Goal: Transaction & Acquisition: Purchase product/service

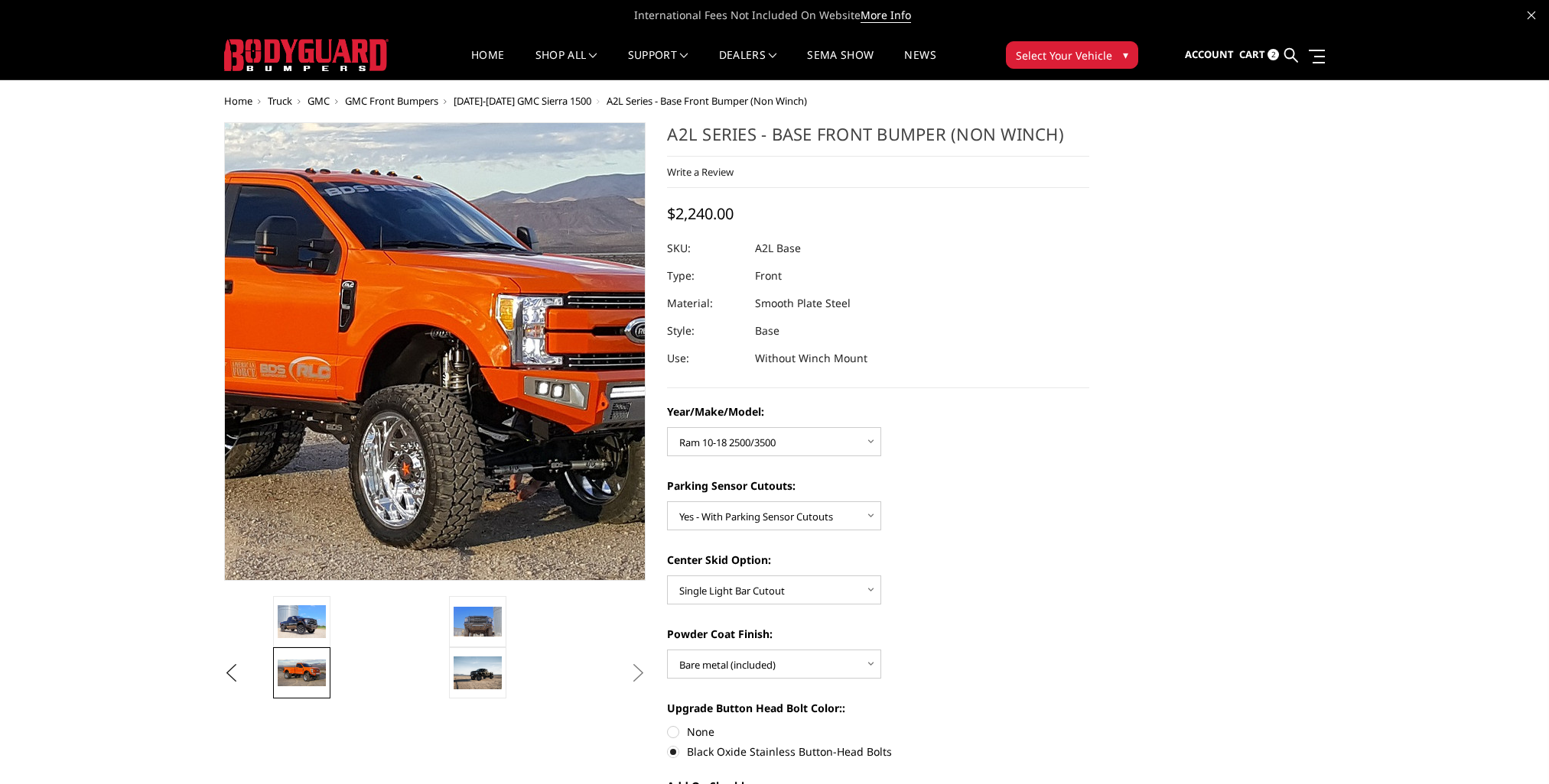
select select "4343"
select select "4328"
select select "4304"
select select "4285"
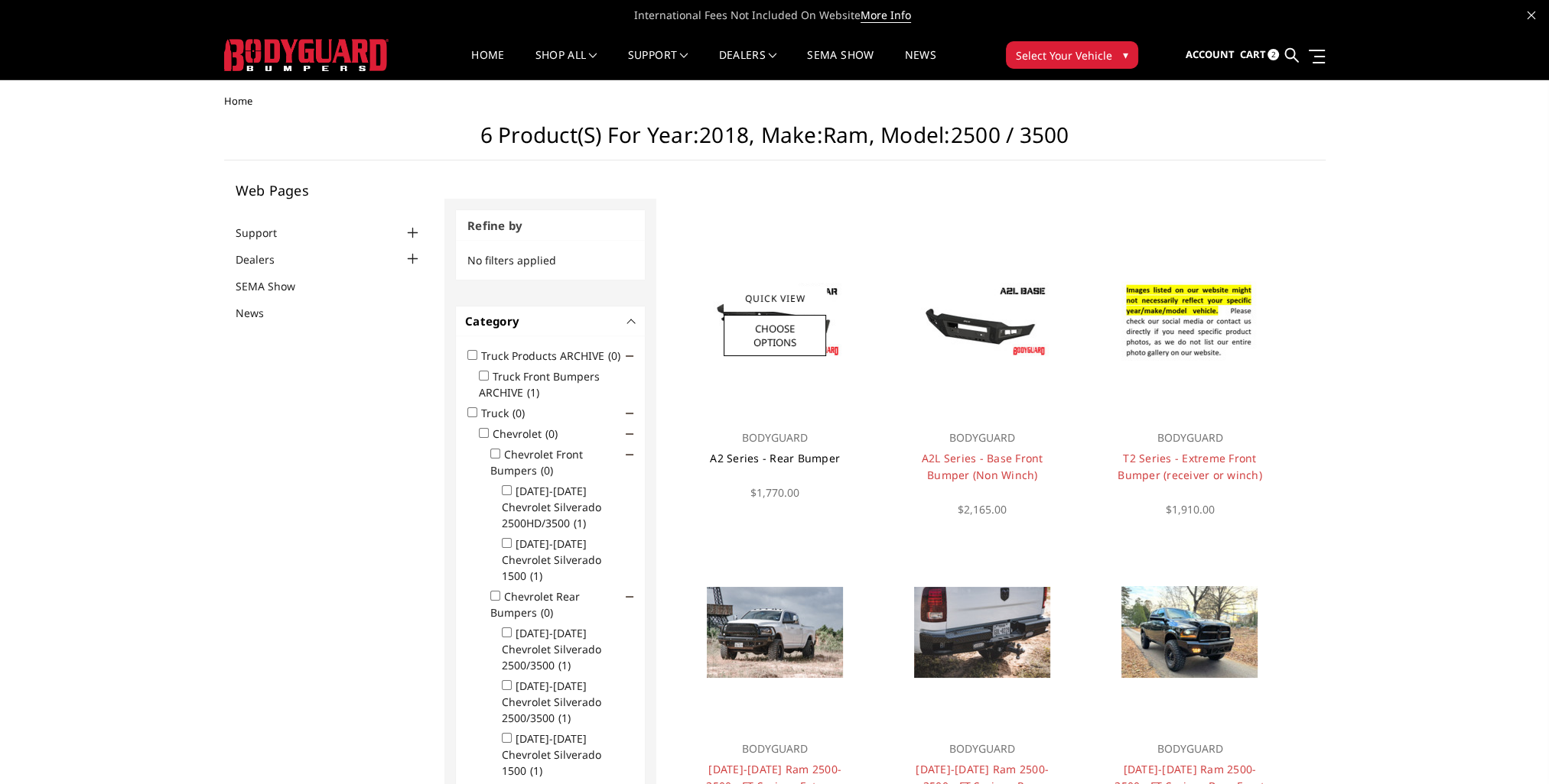
click at [729, 461] on link "A2 Series - Rear Bumper" at bounding box center [774, 458] width 130 height 14
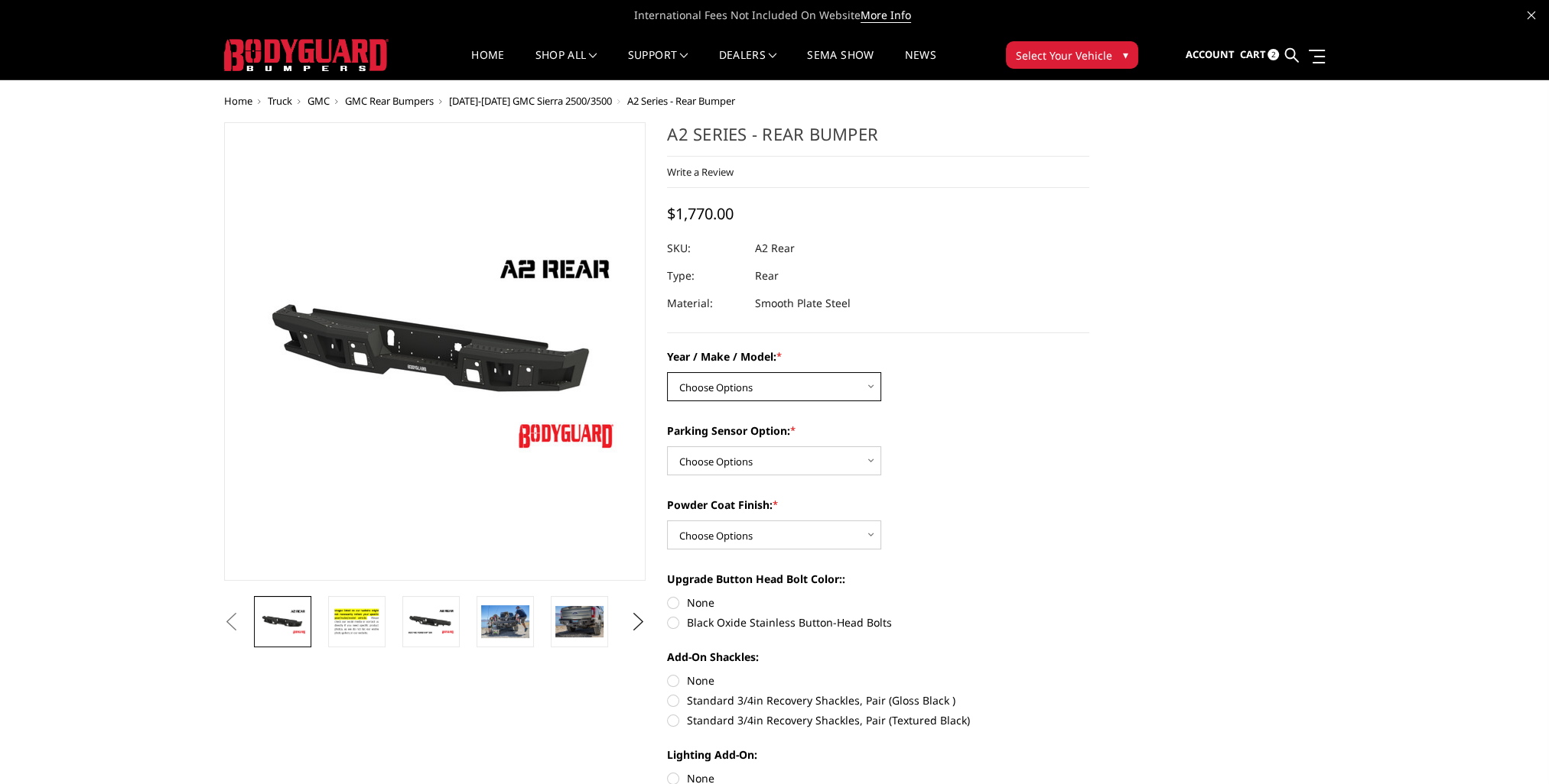
click at [877, 388] on select "Choose Options Chevrolet/GMC 20-24 2500 / 3500 Chevrolet/GMC 15-19 2500 / 3500 …" at bounding box center [774, 387] width 214 height 29
select select "1464"
click at [667, 372] on select "Choose Options Chevrolet/GMC 20-24 2500 / 3500 Chevrolet/GMC 15-19 2500 / 3500 …" at bounding box center [774, 387] width 214 height 29
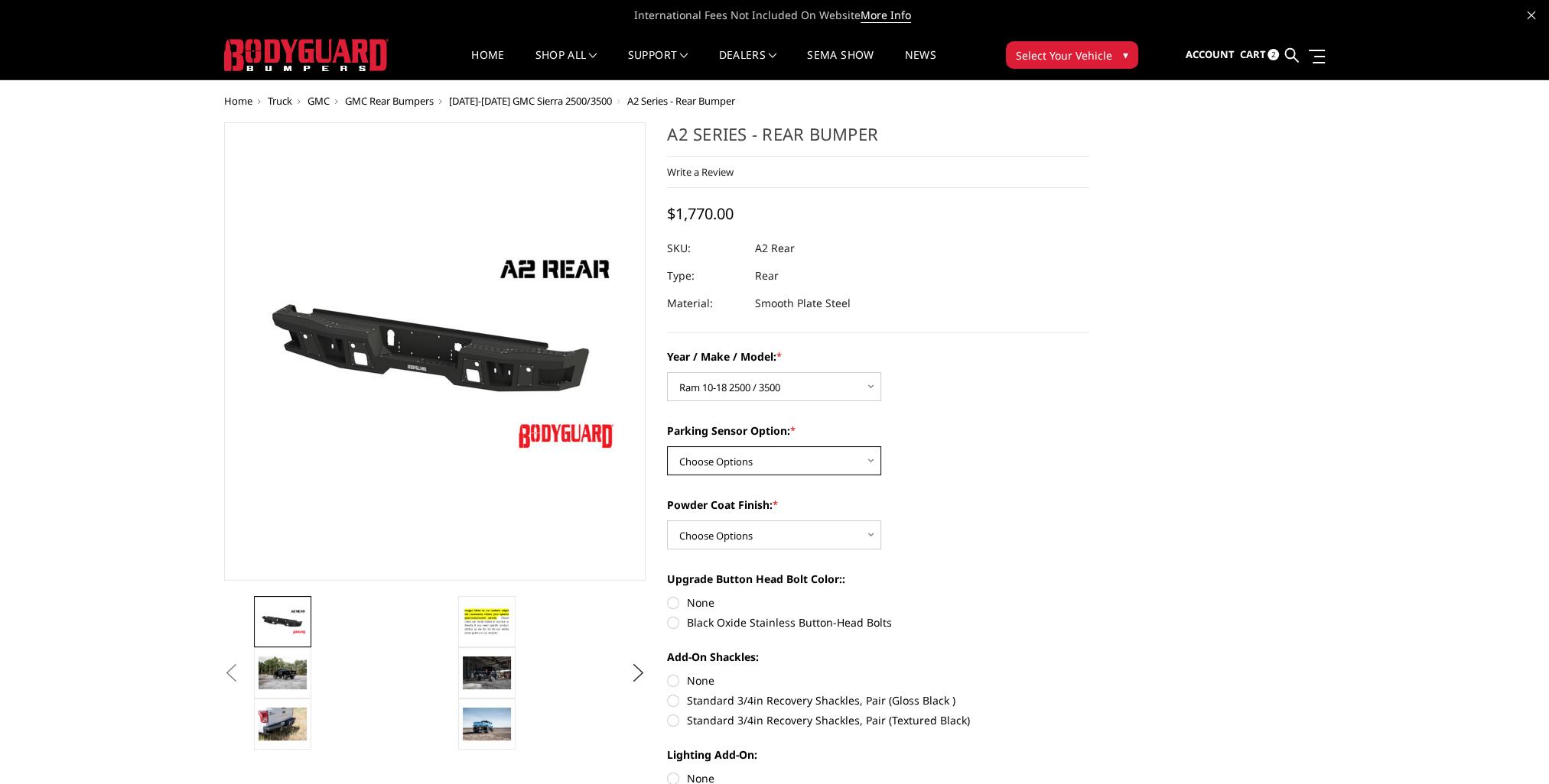
click at [871, 463] on select "Choose Options Yes - With sensor cutouts No - Without sensor cutouts" at bounding box center [774, 460] width 214 height 29
select select "564"
click at [667, 446] on select "Choose Options Yes - With sensor cutouts No - Without sensor cutouts" at bounding box center [774, 460] width 214 height 29
click at [866, 540] on select "Choose Options Bare metal (included) Texture black powder coat" at bounding box center [774, 535] width 214 height 29
select select "551"
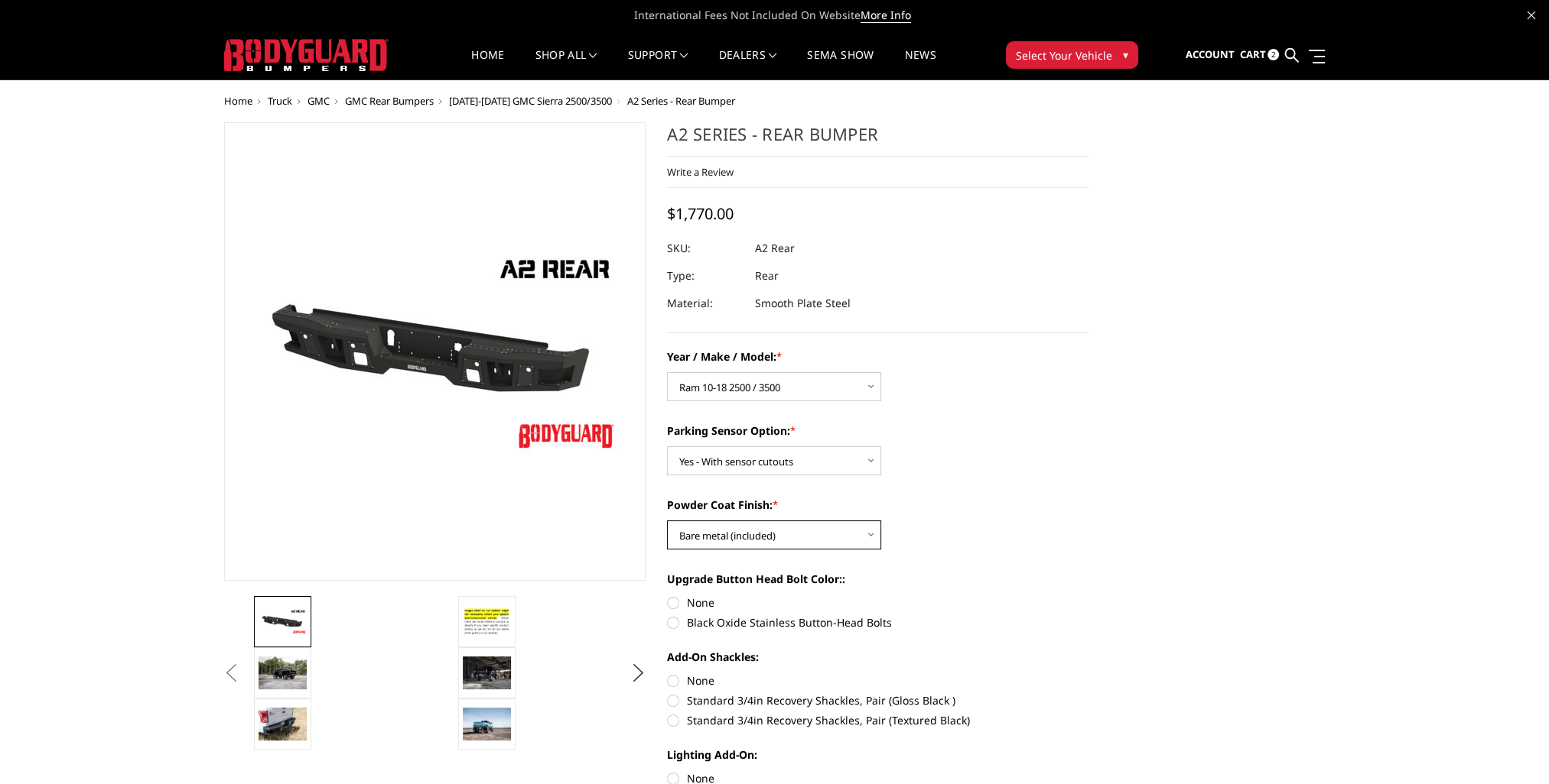
click at [667, 521] on select "Choose Options Bare metal (included) Texture black powder coat" at bounding box center [774, 535] width 214 height 29
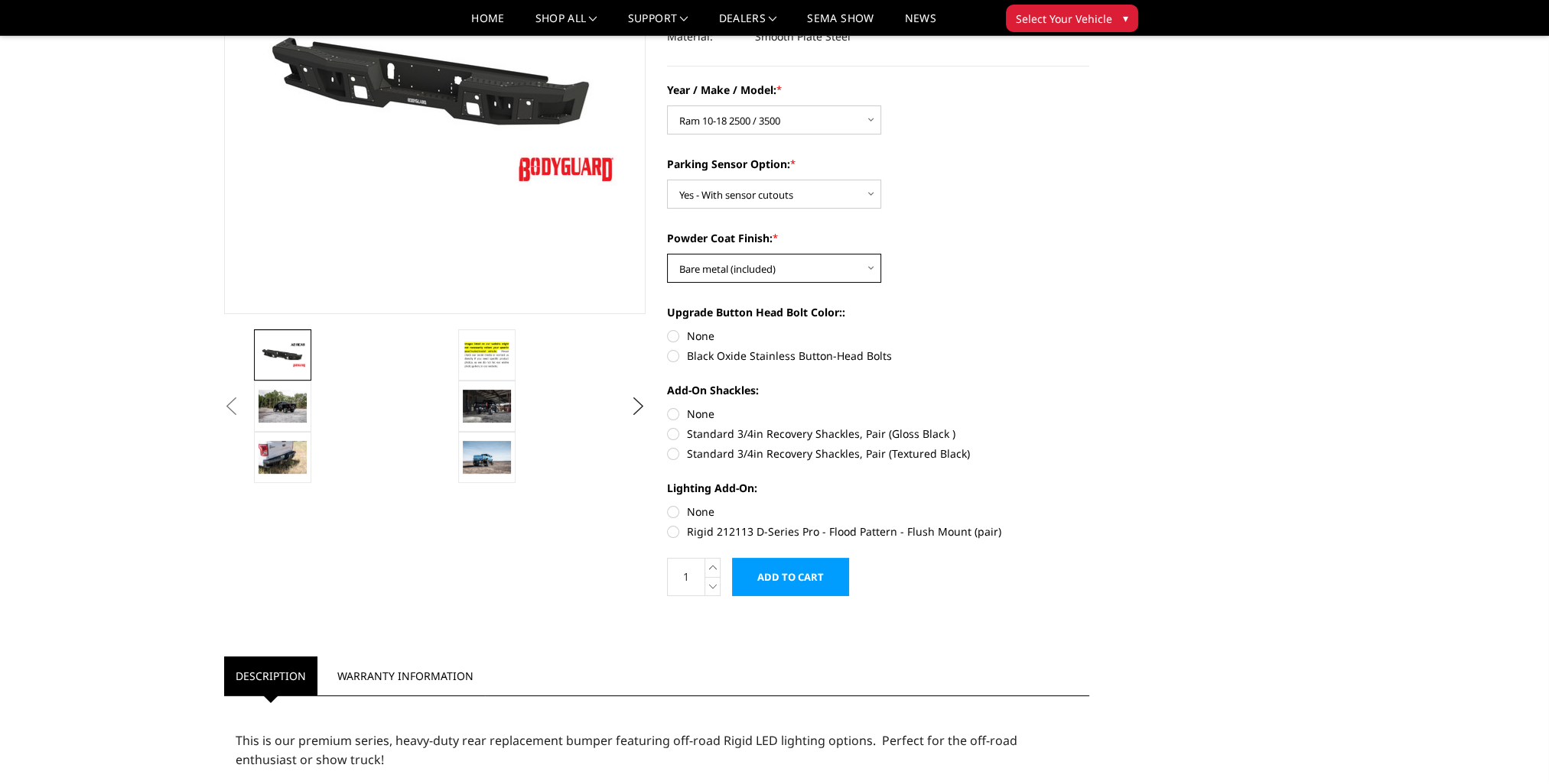
scroll to position [229, 0]
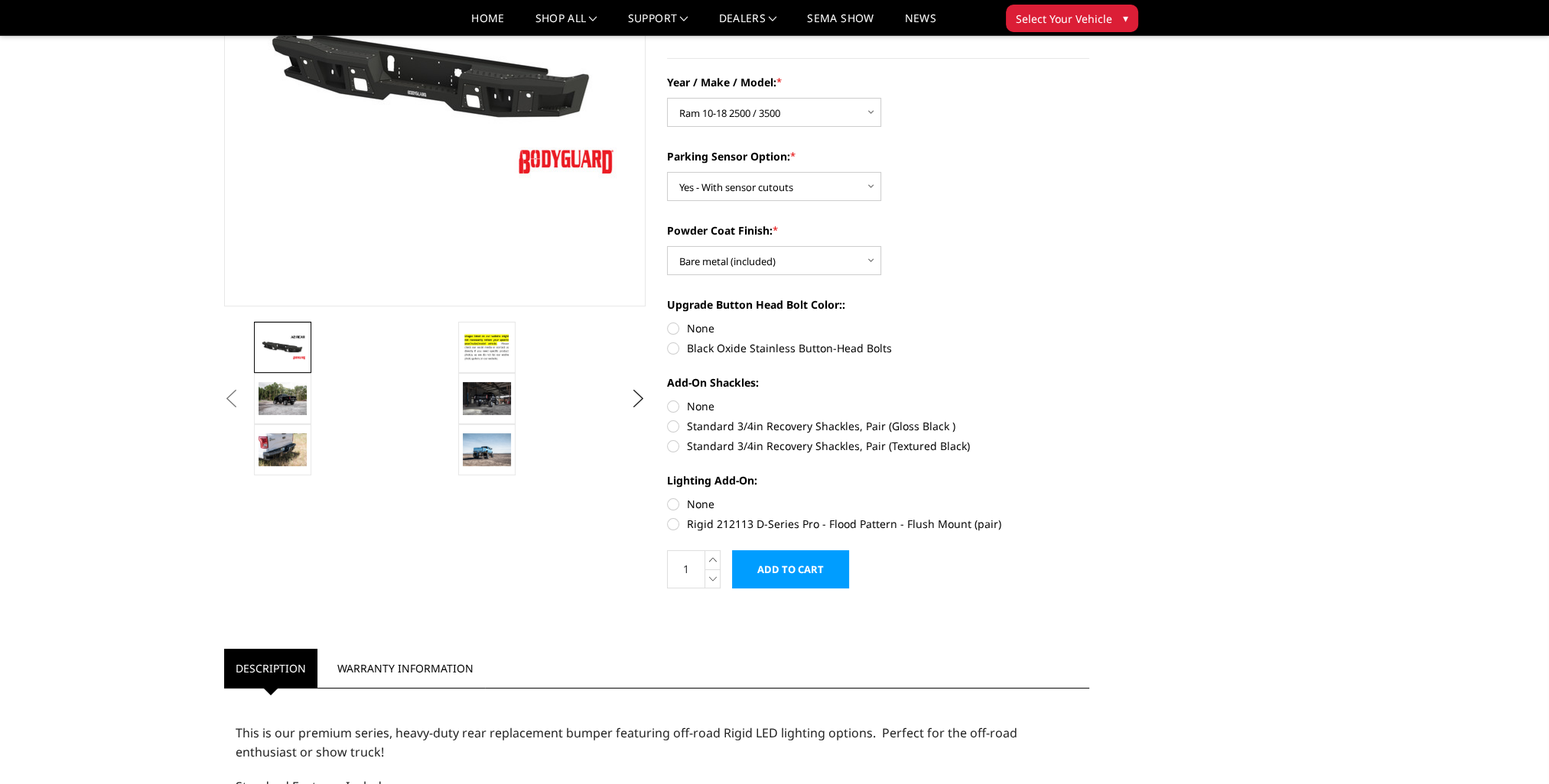
click at [673, 331] on label "None" at bounding box center [878, 328] width 422 height 16
click at [668, 321] on input "None" at bounding box center [667, 320] width 1 height 1
radio input "true"
click at [675, 412] on label "None" at bounding box center [878, 406] width 422 height 16
click at [668, 399] on input "None" at bounding box center [667, 398] width 1 height 1
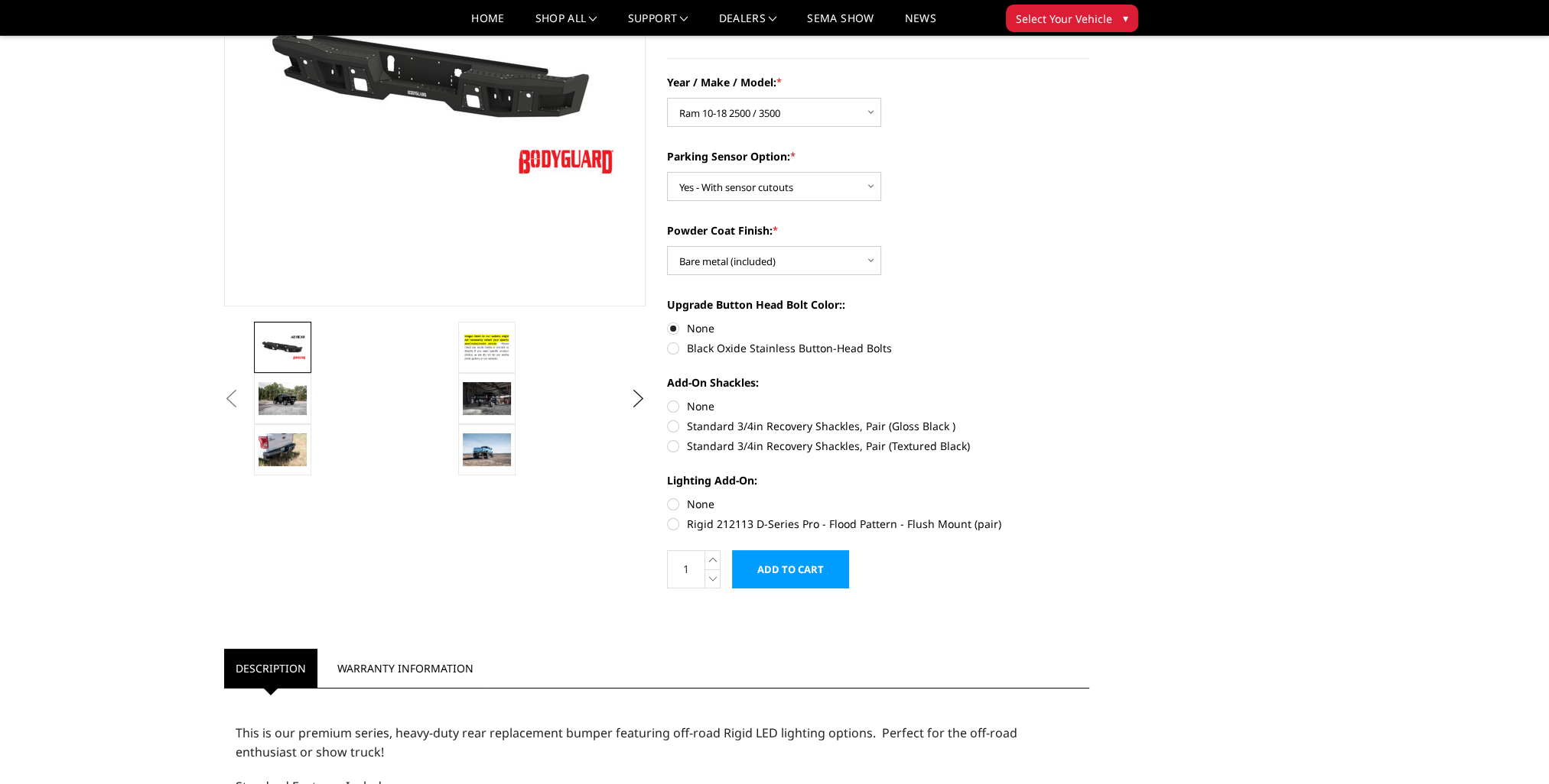
radio input "true"
click at [675, 505] on label "None" at bounding box center [878, 504] width 422 height 16
click at [668, 497] on input "None" at bounding box center [667, 496] width 1 height 1
radio input "true"
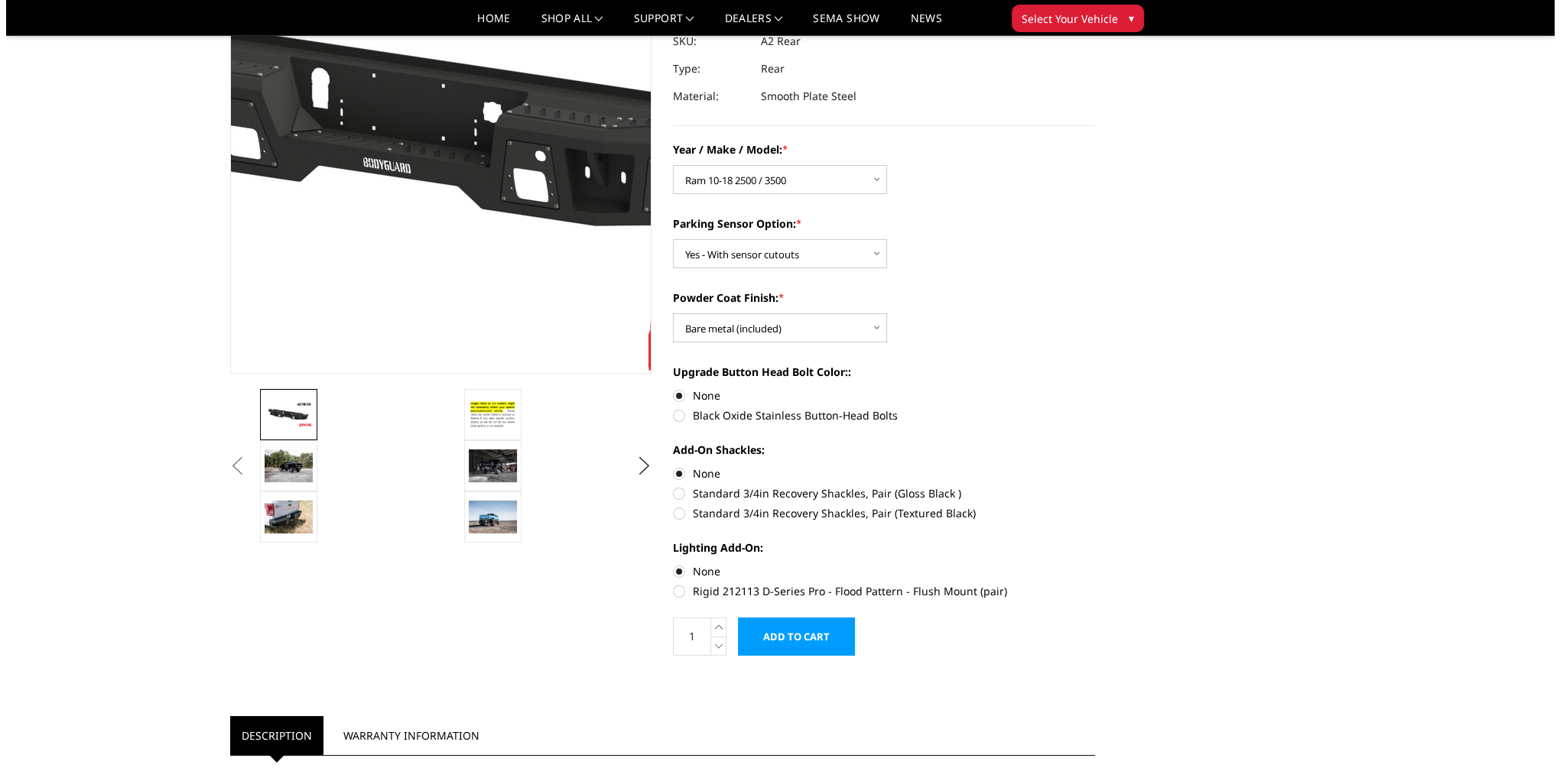
scroll to position [0, 0]
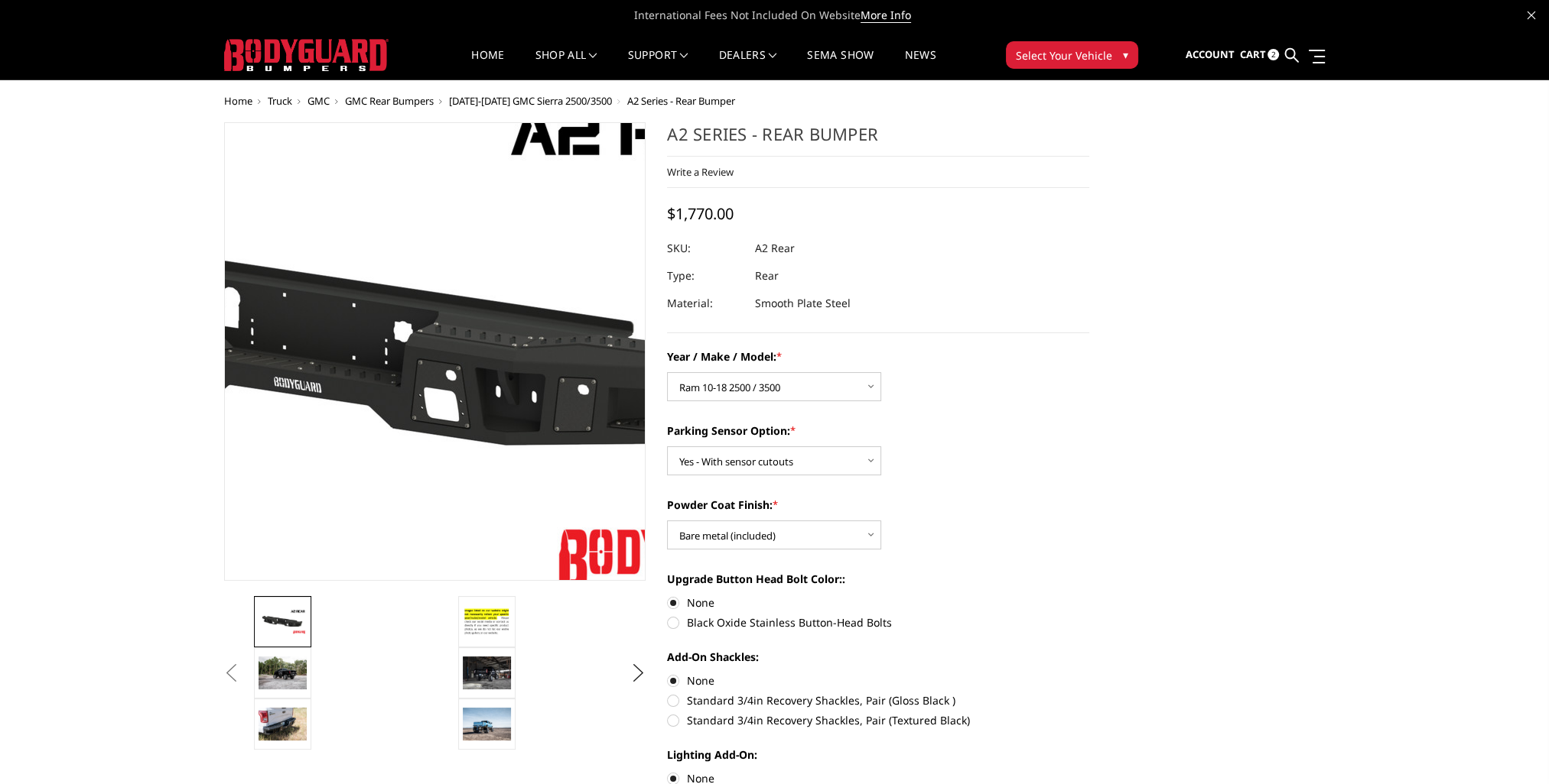
click at [502, 350] on img at bounding box center [342, 343] width 979 height 550
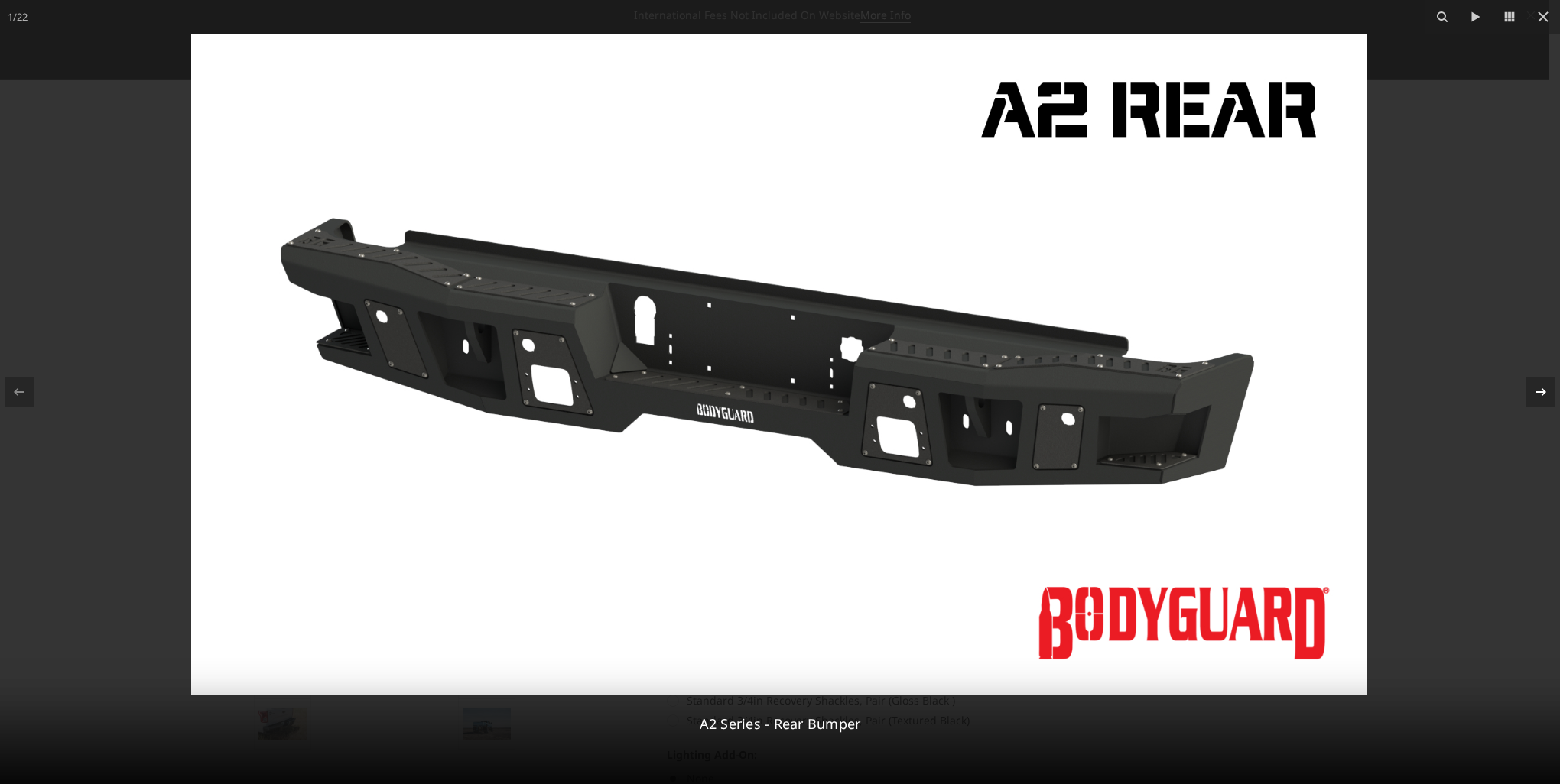
click at [1544, 397] on icon at bounding box center [1540, 392] width 19 height 19
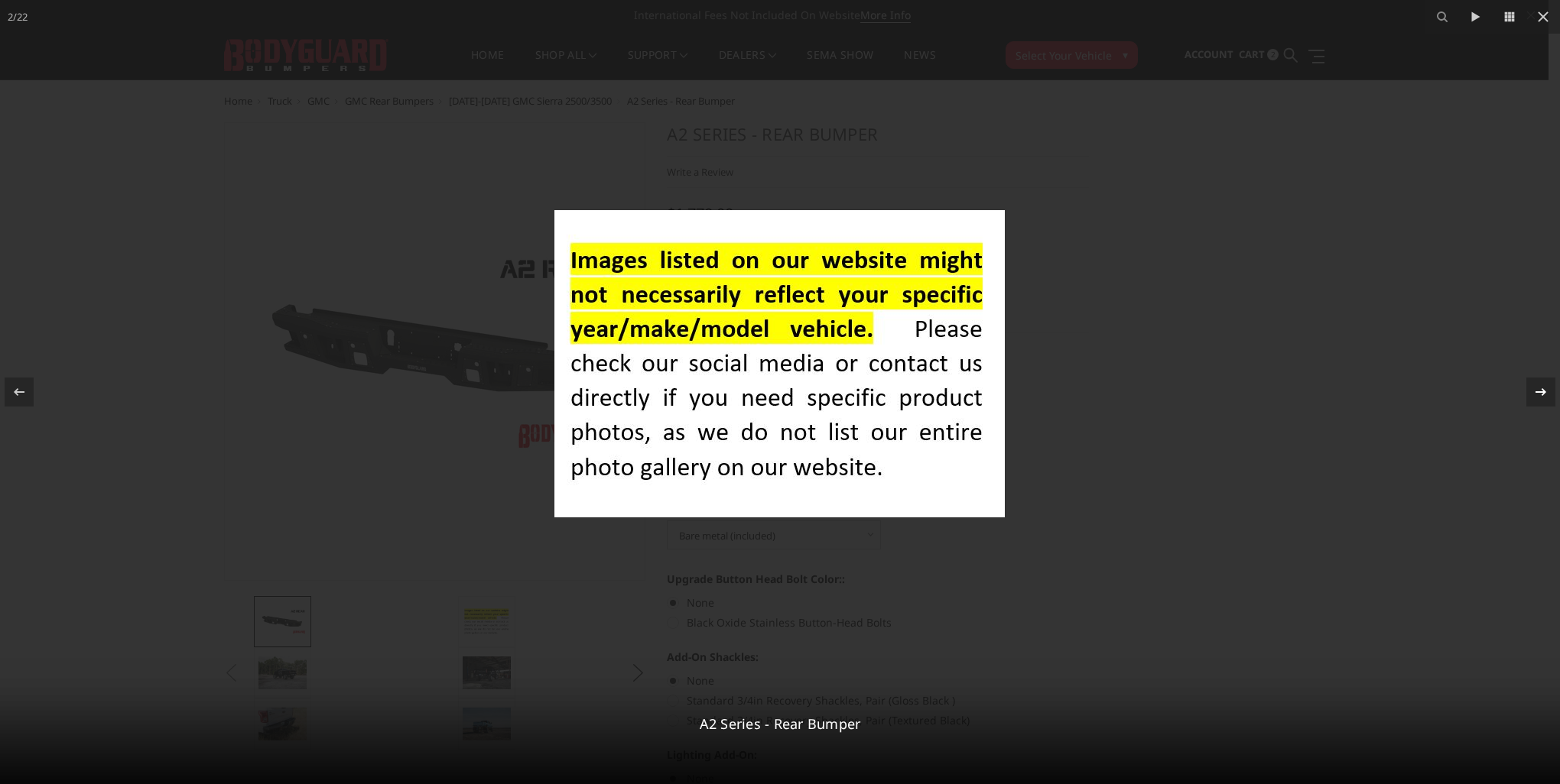
click at [1544, 397] on icon at bounding box center [1540, 392] width 19 height 19
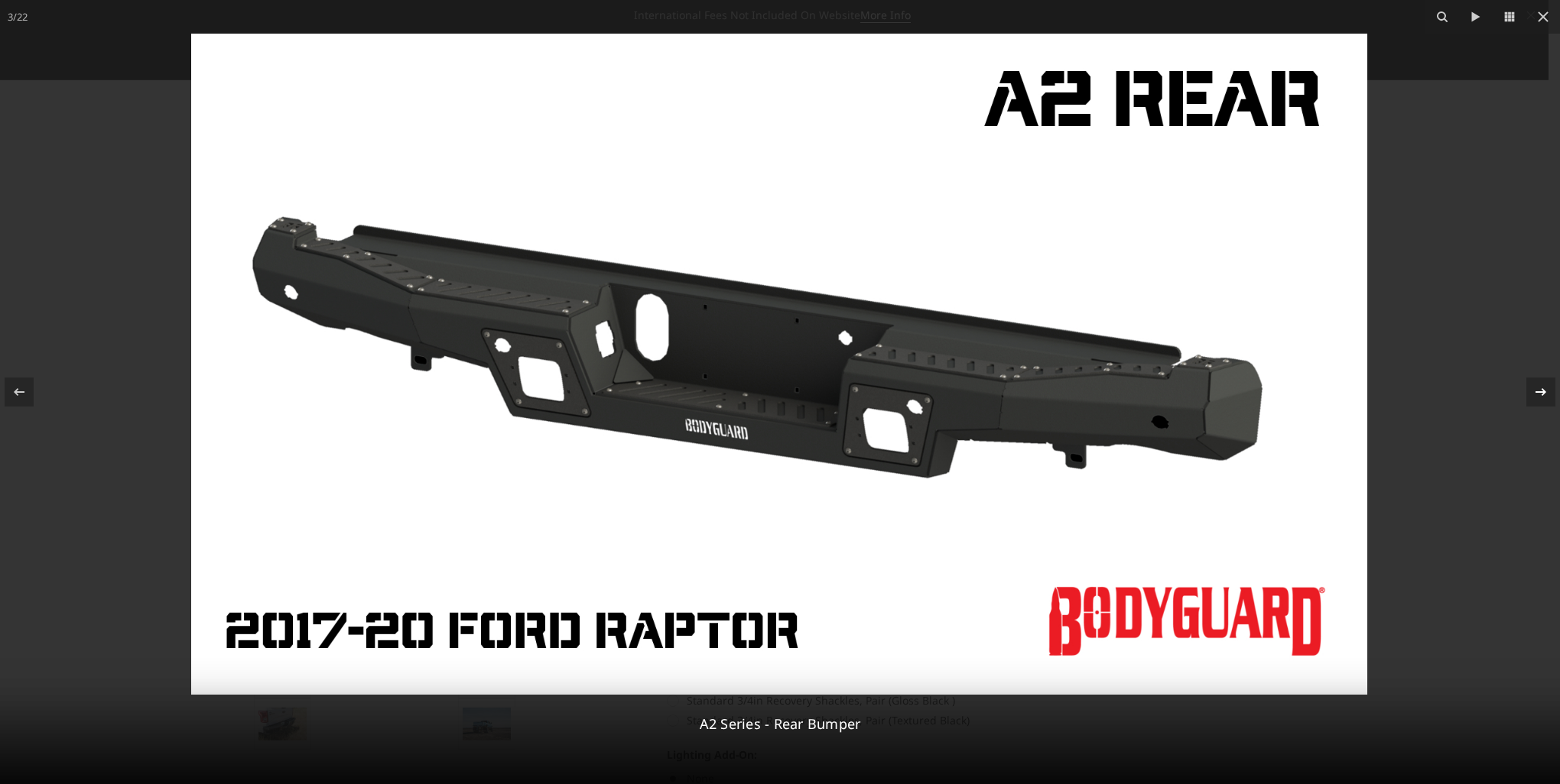
click at [1544, 397] on div "3 / 22 A2 Series - Rear Bumper" at bounding box center [780, 392] width 1560 height 784
click at [1544, 397] on icon at bounding box center [1540, 392] width 19 height 19
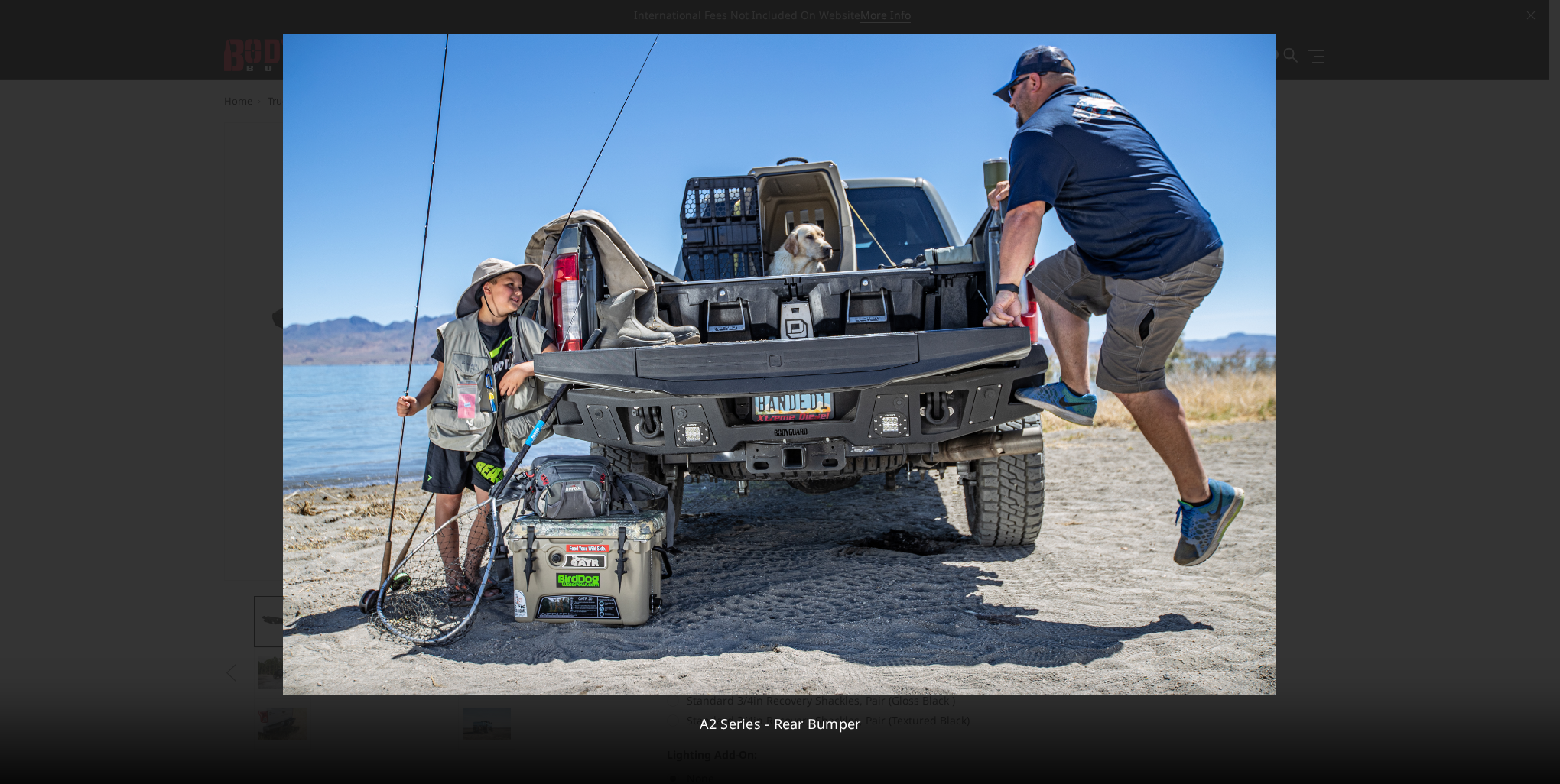
click at [1541, 396] on icon at bounding box center [1540, 392] width 11 height 8
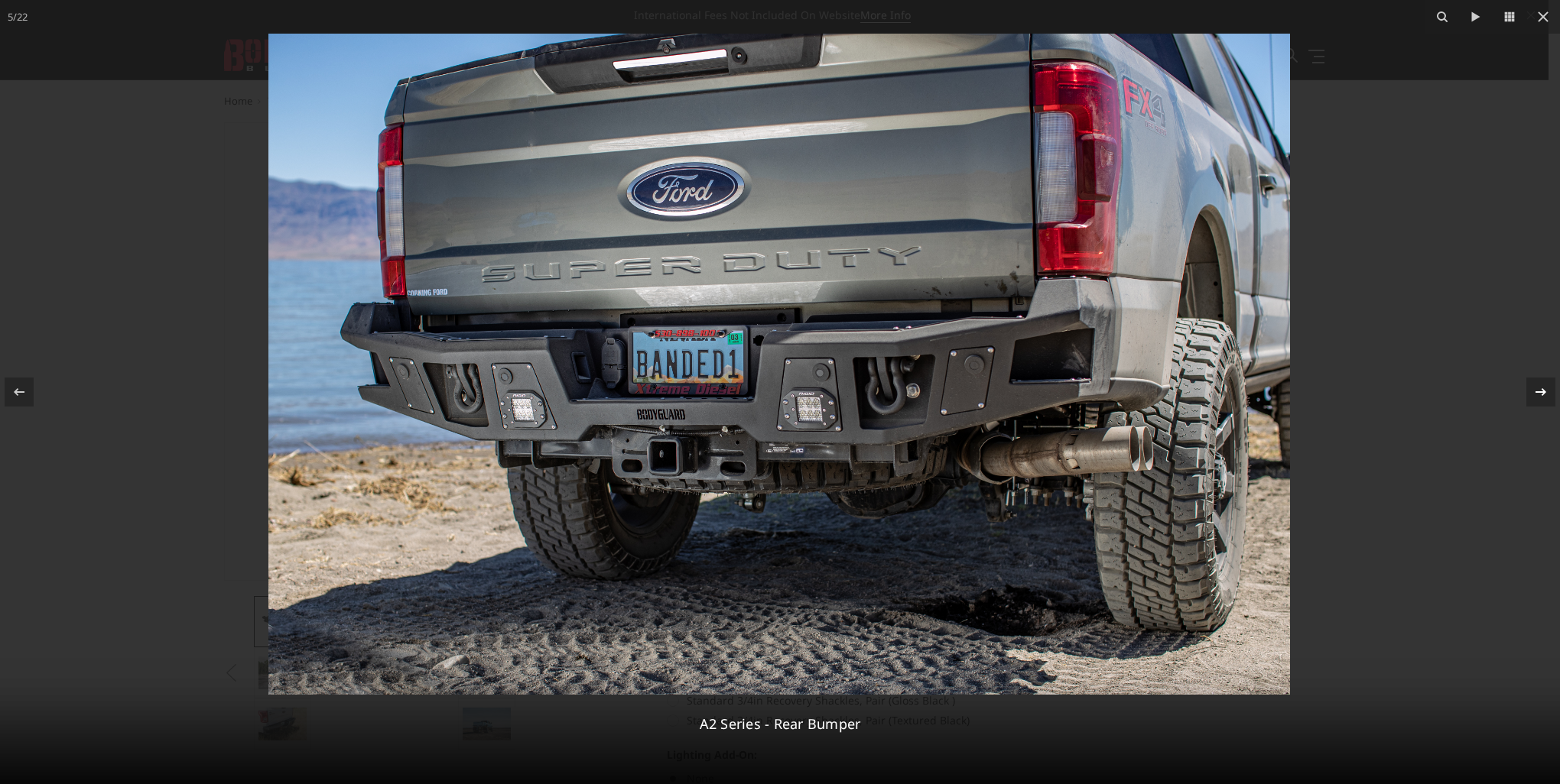
click at [1541, 390] on icon at bounding box center [1540, 392] width 11 height 8
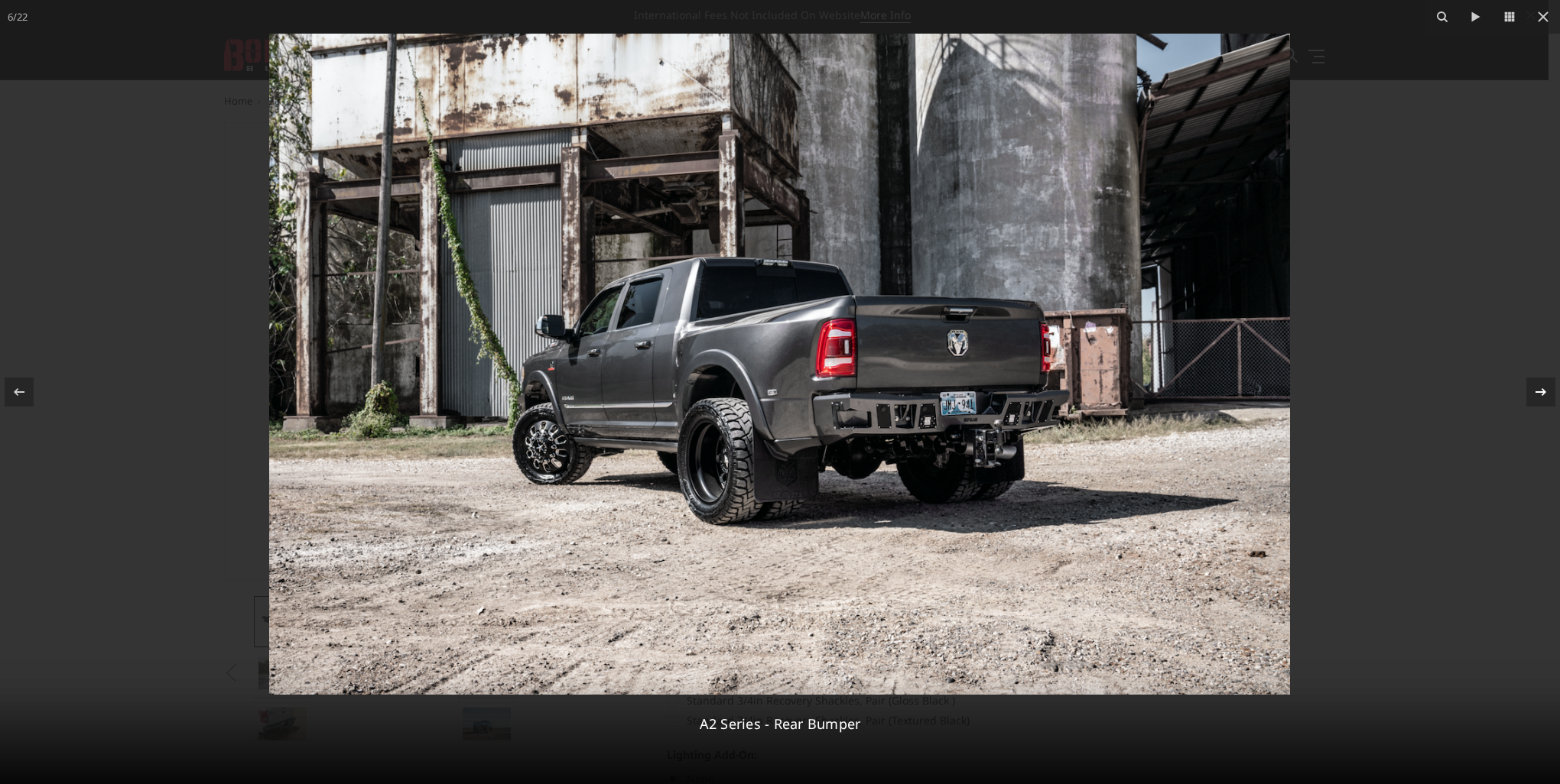
click at [1541, 390] on div "6 / 22 A2 Series - Rear Bumper" at bounding box center [780, 392] width 1560 height 784
click at [1540, 391] on icon at bounding box center [1540, 392] width 11 height 8
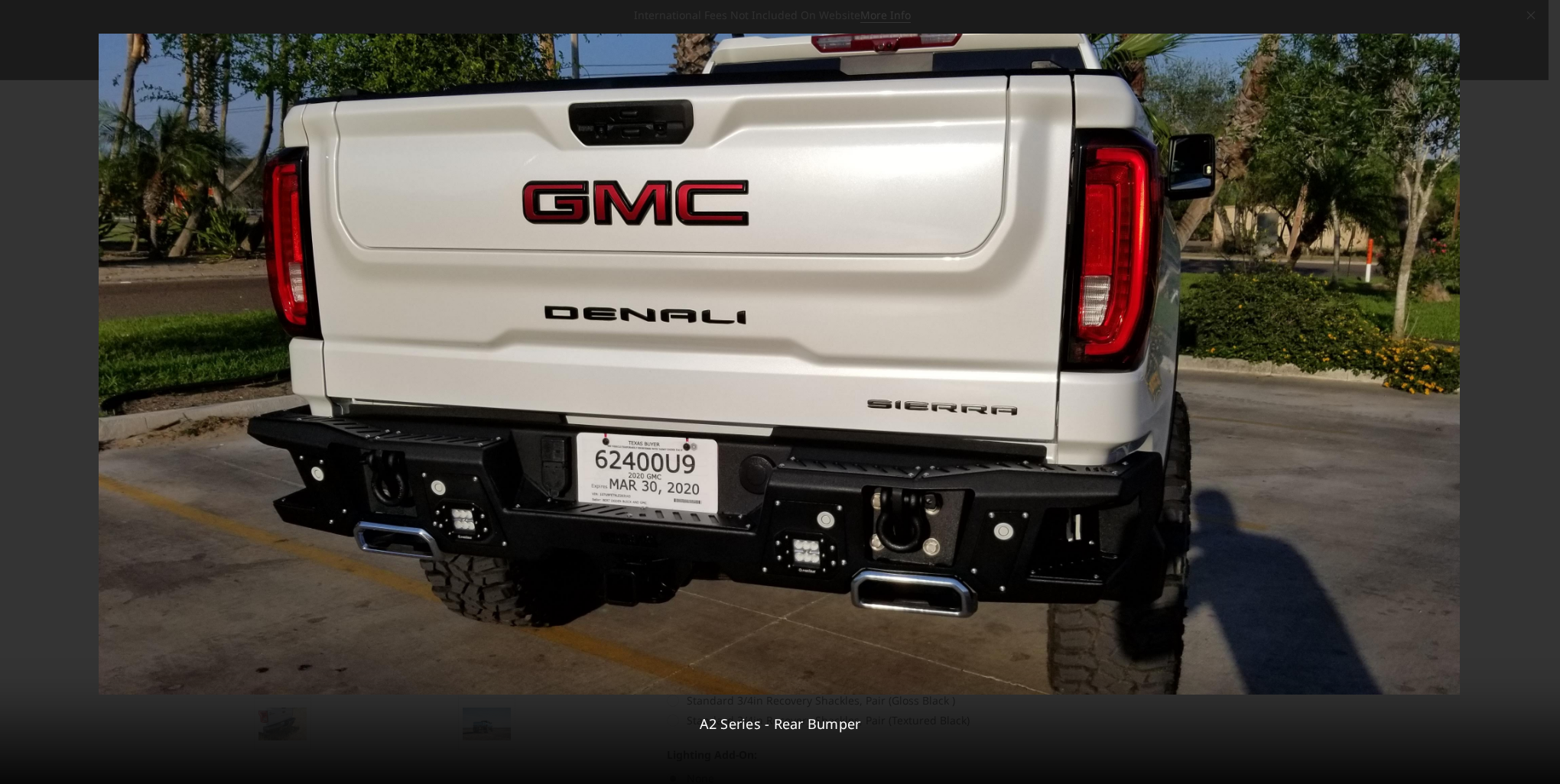
click at [1540, 391] on div "7 / 22 A2 Series - Rear Bumper" at bounding box center [780, 392] width 1560 height 784
click at [1540, 397] on icon at bounding box center [1540, 392] width 19 height 19
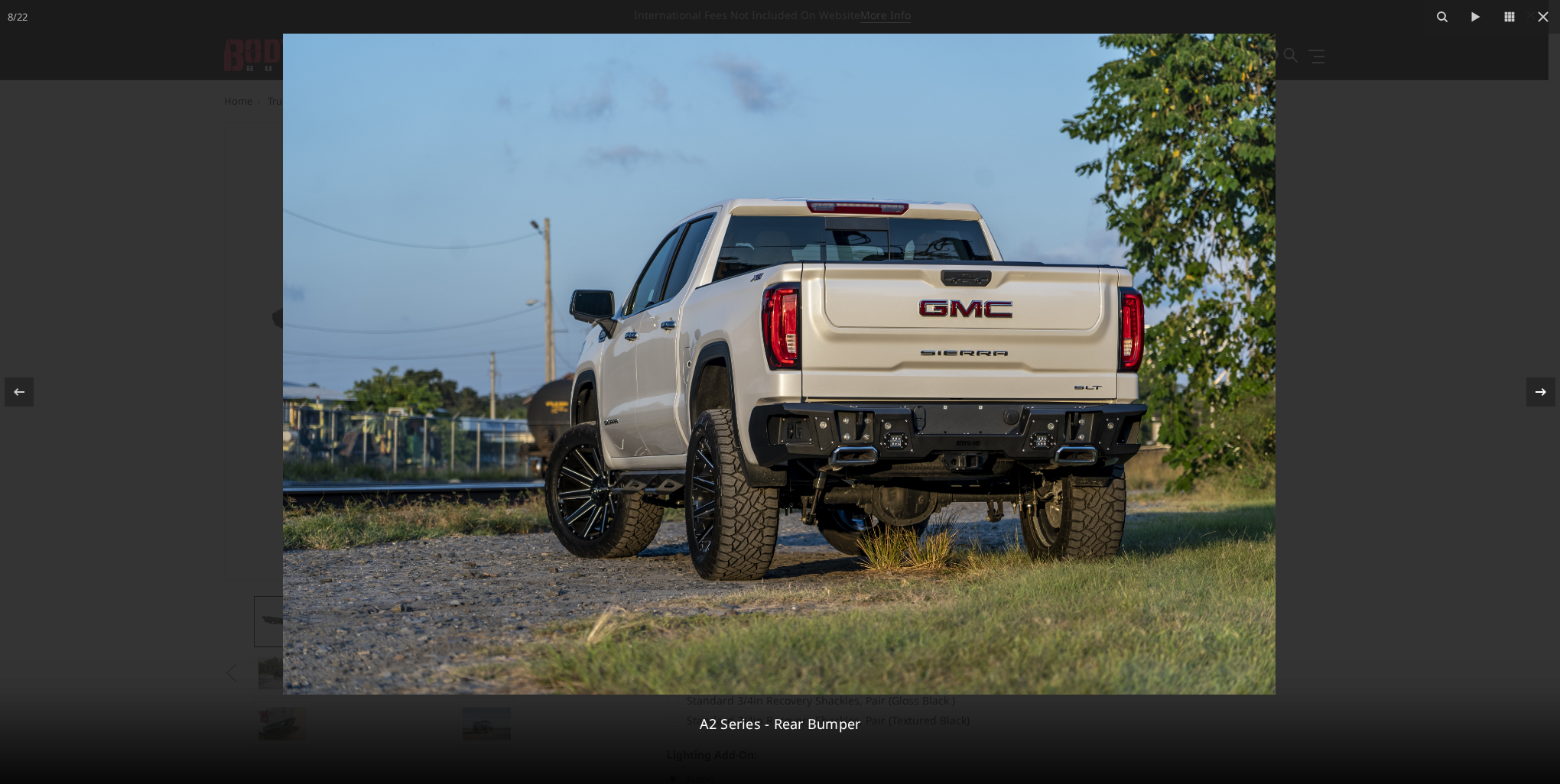
click at [1538, 392] on icon at bounding box center [1540, 392] width 11 height 8
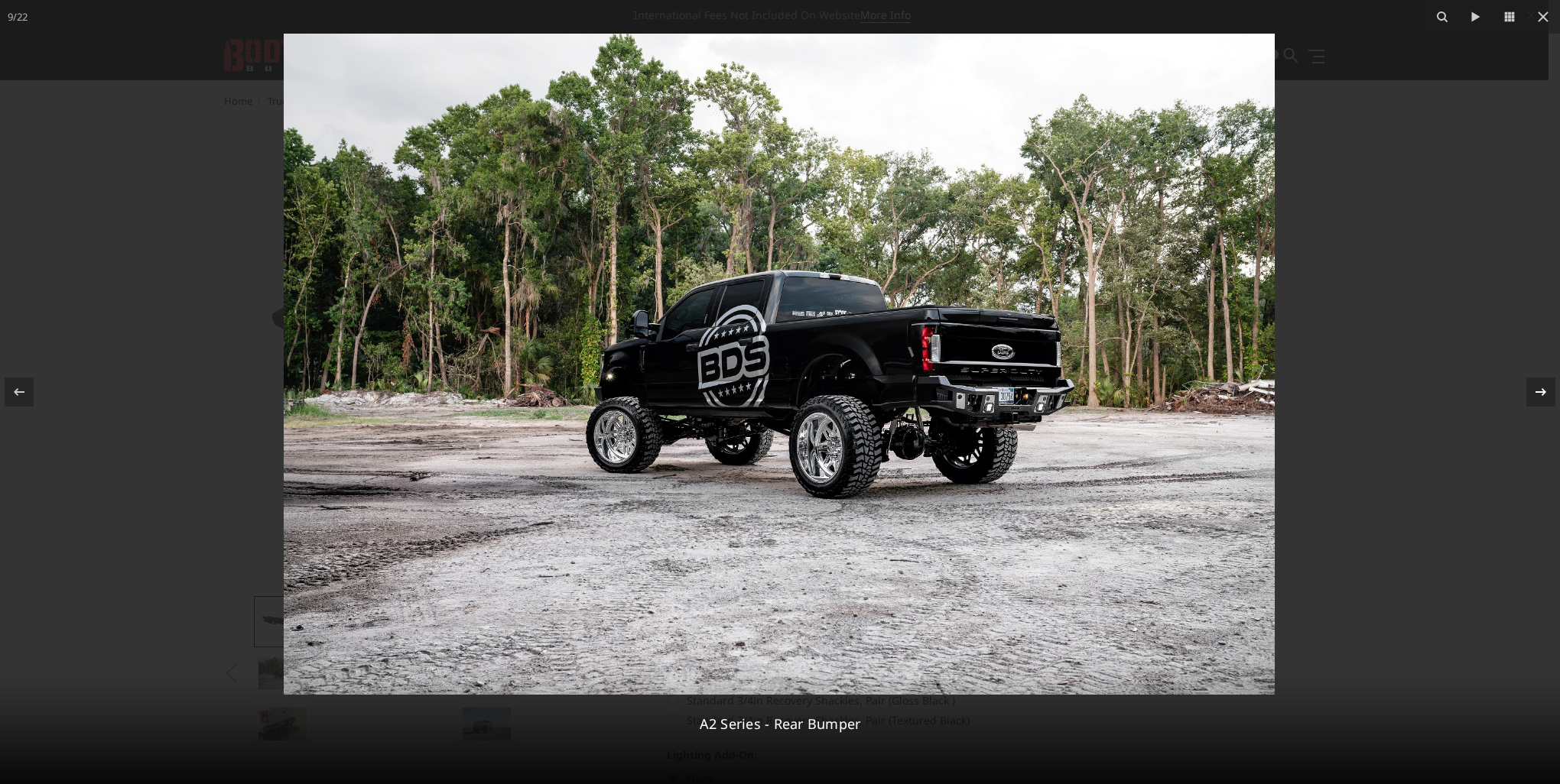
click at [1538, 392] on icon at bounding box center [1540, 392] width 11 height 8
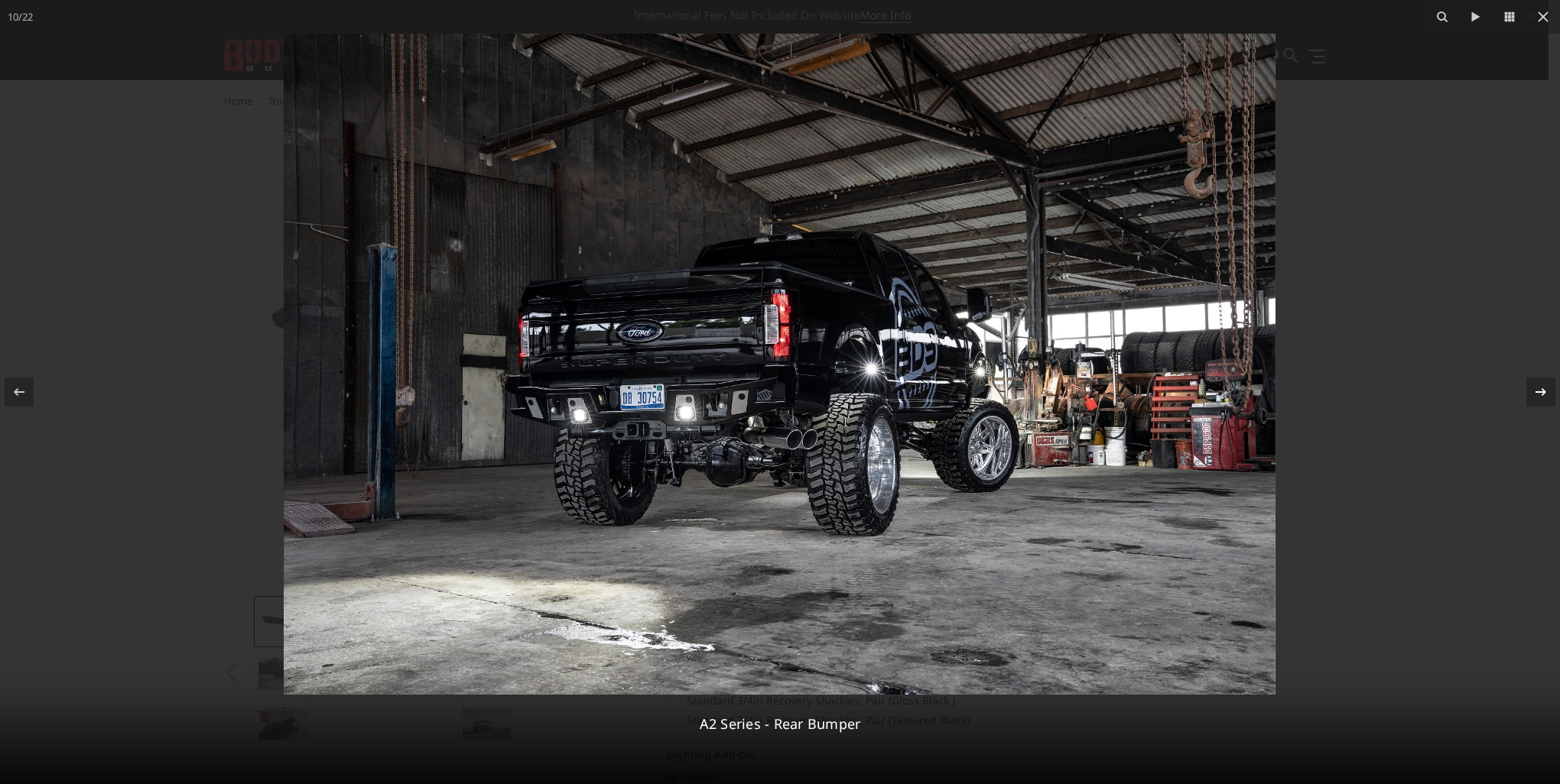
click at [1538, 392] on icon at bounding box center [1540, 392] width 11 height 8
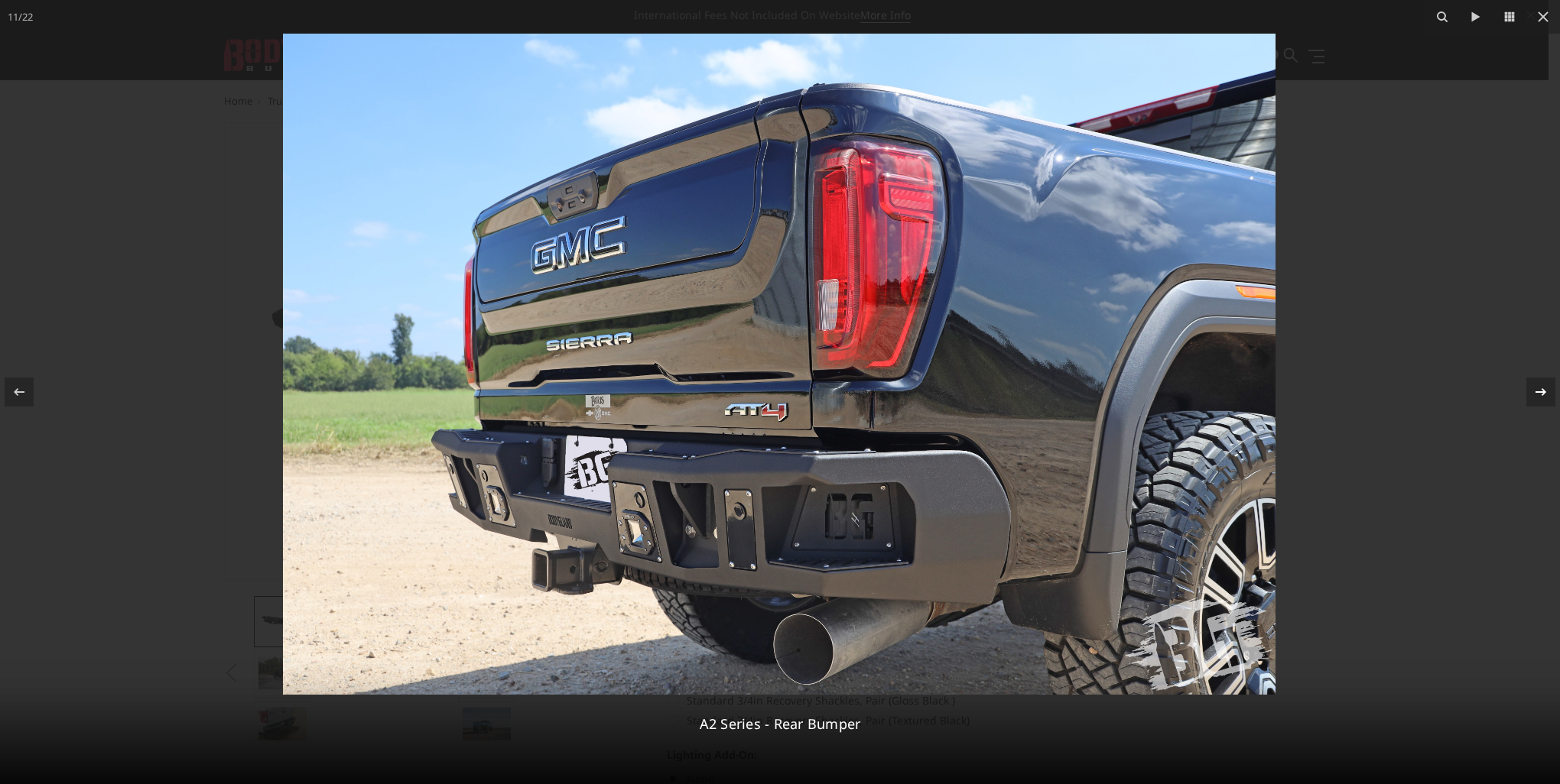
click at [1538, 391] on div "11 / 22 A2 Series - Rear Bumper" at bounding box center [780, 392] width 1560 height 784
click at [1540, 390] on icon at bounding box center [1540, 392] width 19 height 19
